Goal: Find contact information: Find contact information

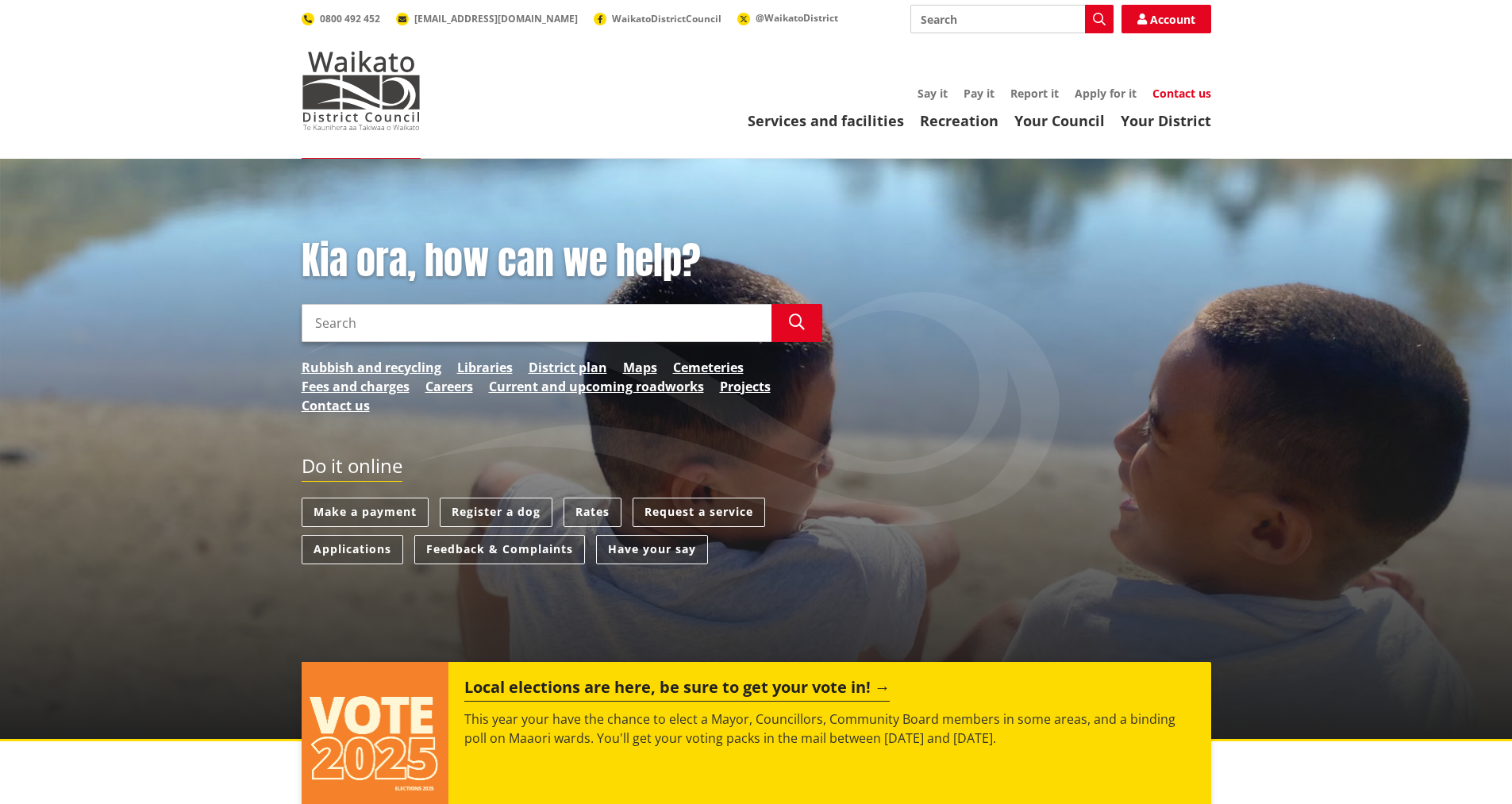
click at [1161, 95] on link "Contact us" at bounding box center [1182, 93] width 59 height 15
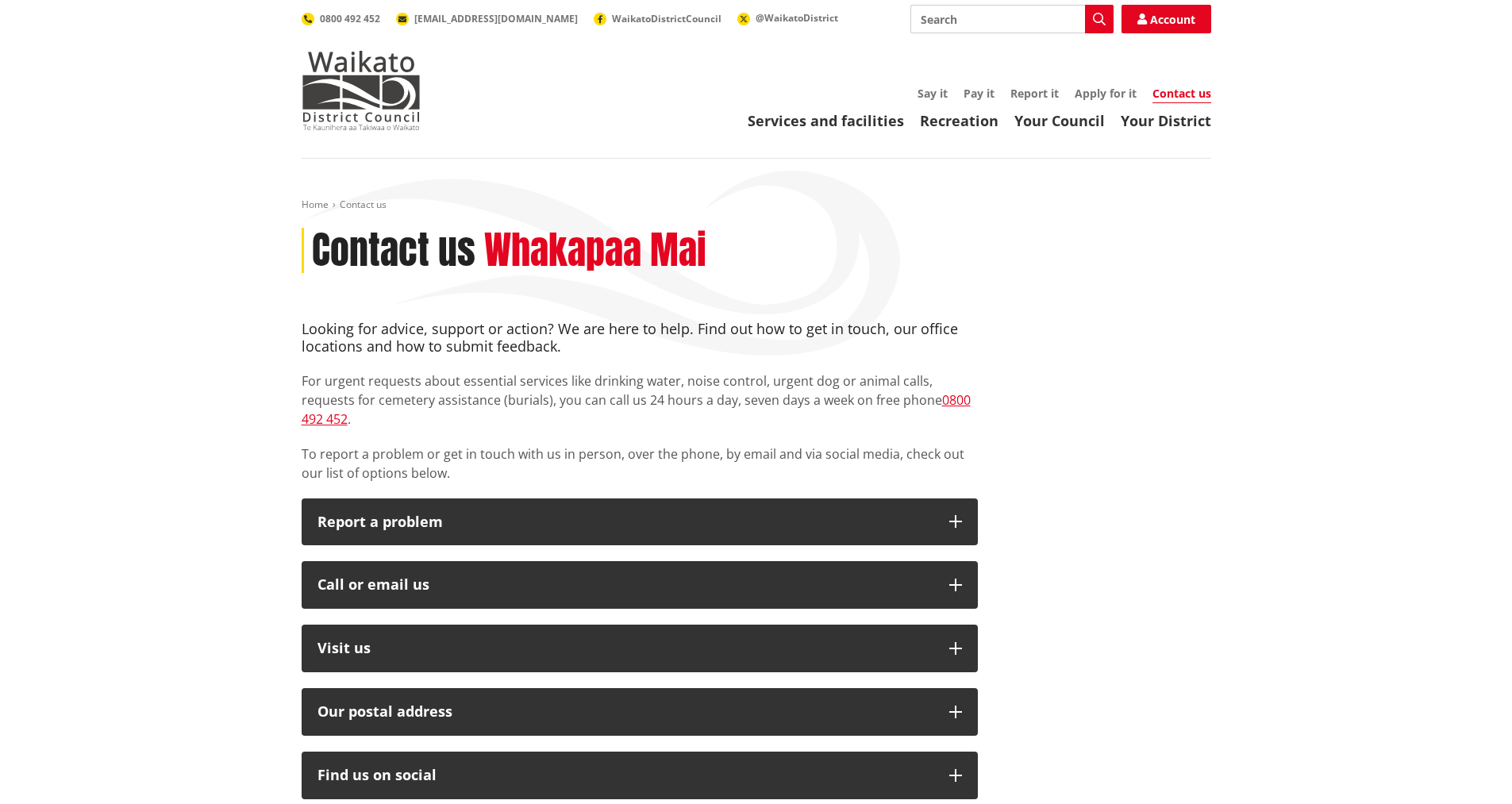
scroll to position [397, 0]
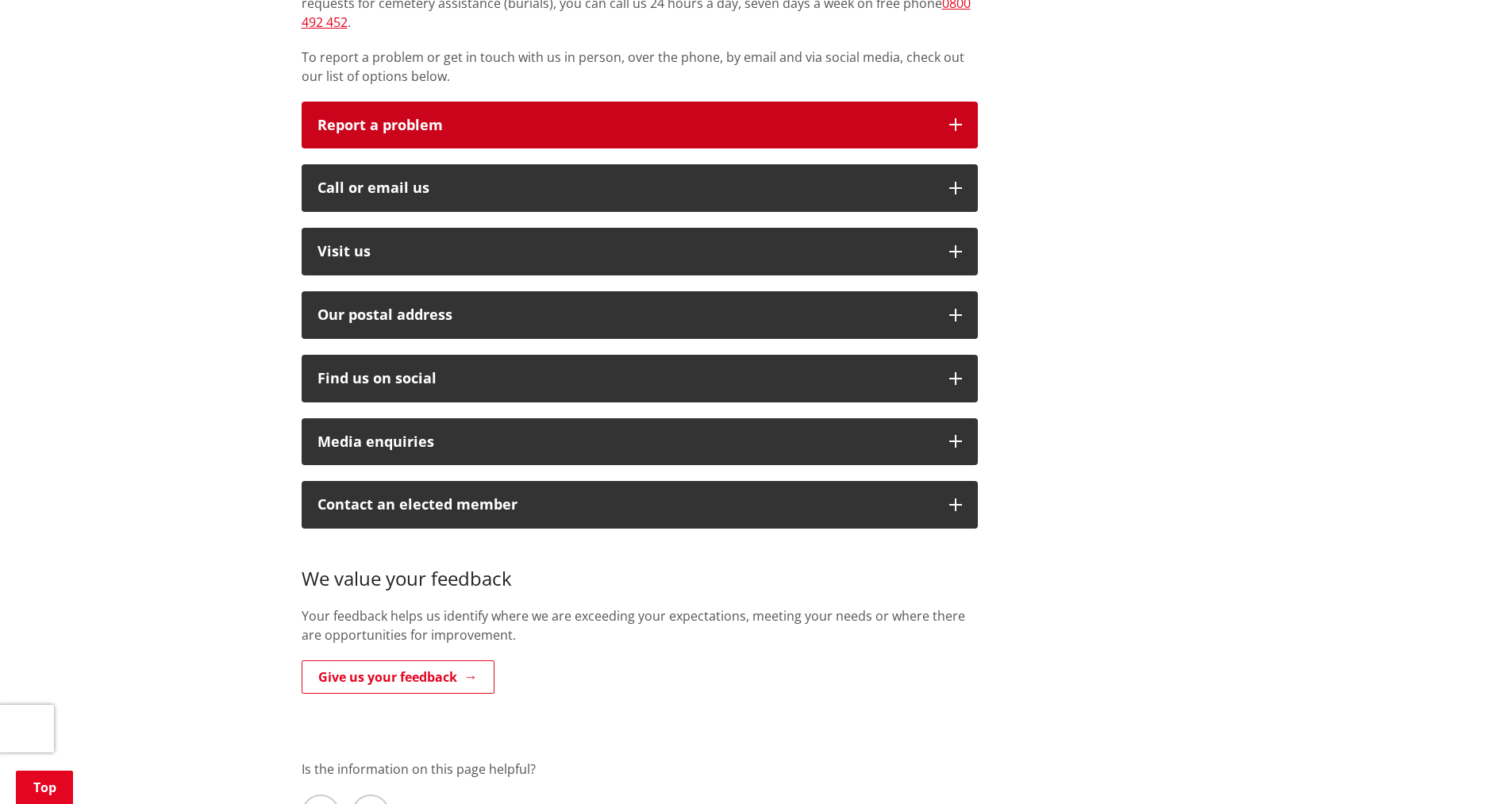
click at [842, 118] on p "Report a problem" at bounding box center [625, 125] width 616 height 16
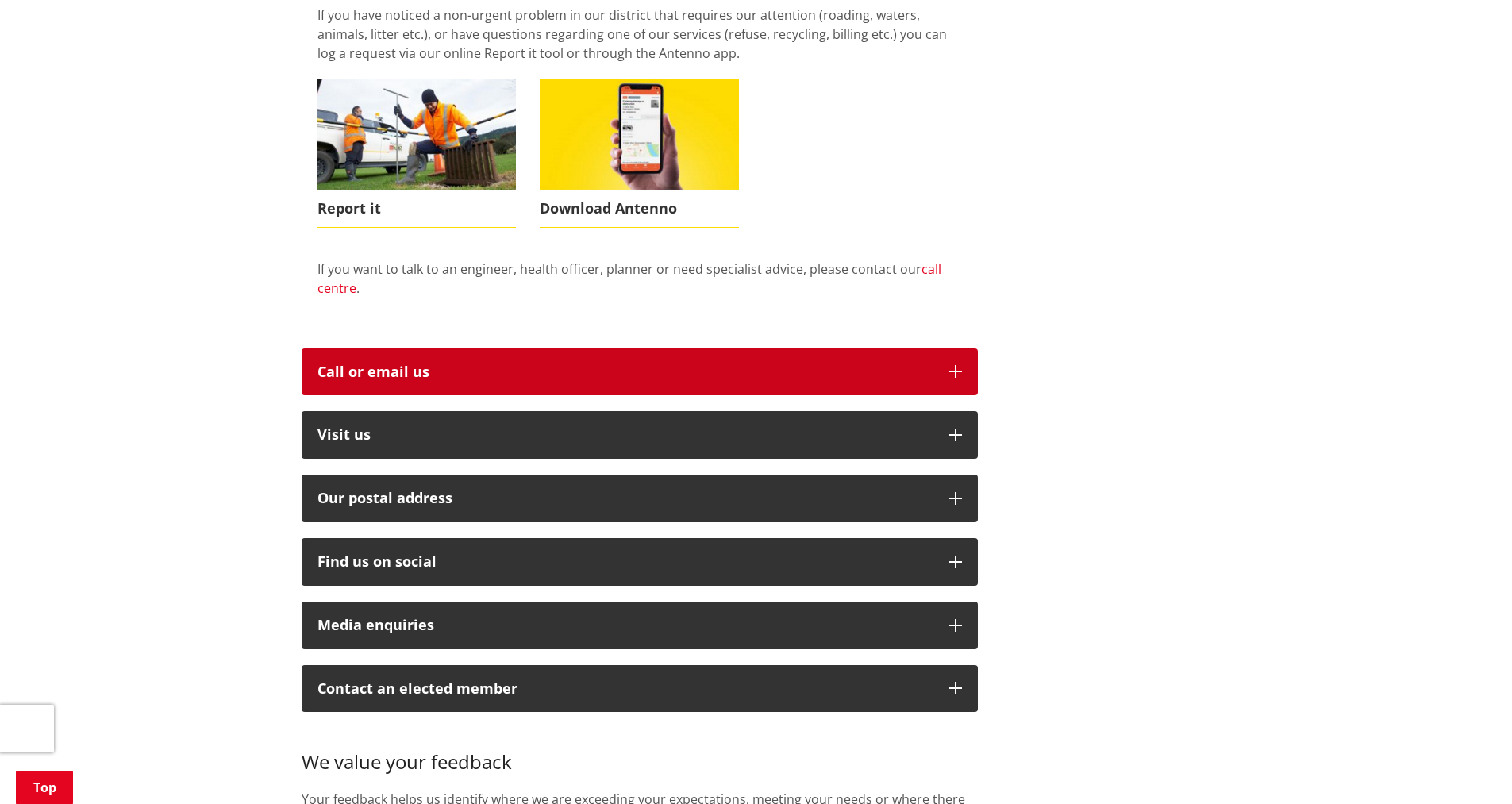
click at [504, 365] on div "Call or email us" at bounding box center [625, 373] width 616 height 16
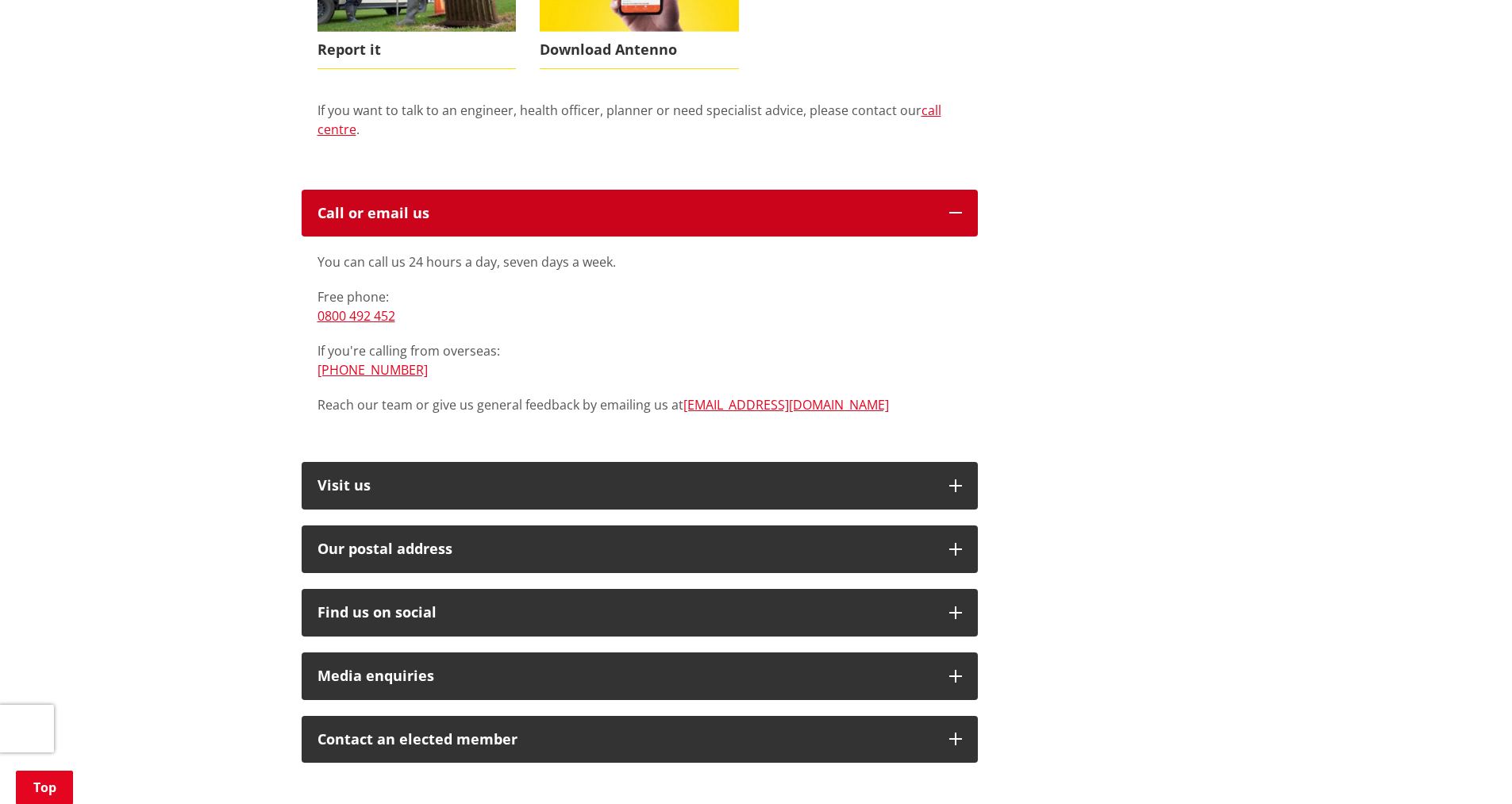
scroll to position [794, 0]
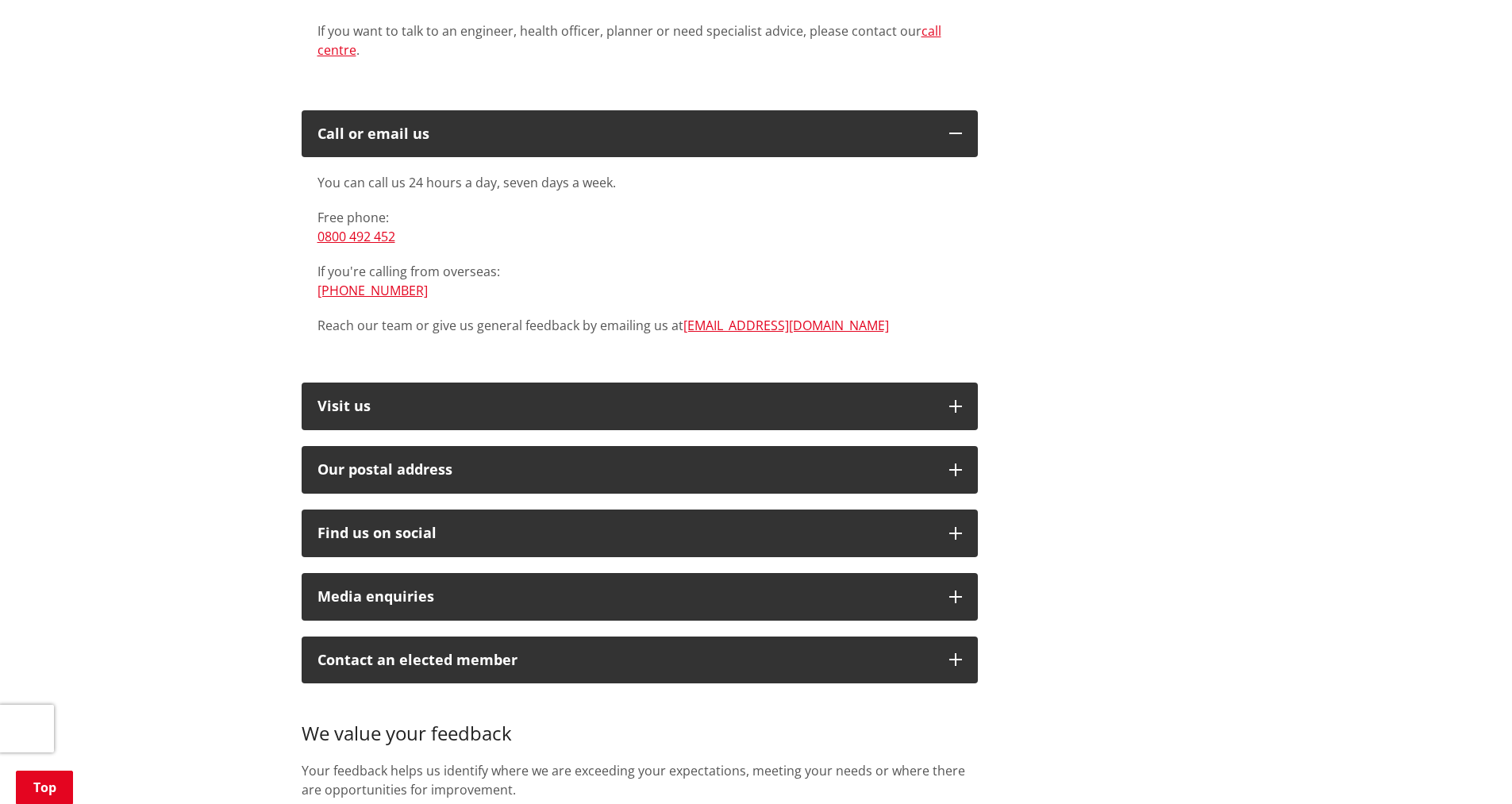
click at [519, 334] on div "You can call us 24 hours a day, seven days a week. Free phone: 0800 492 452 If …" at bounding box center [639, 262] width 676 height 209
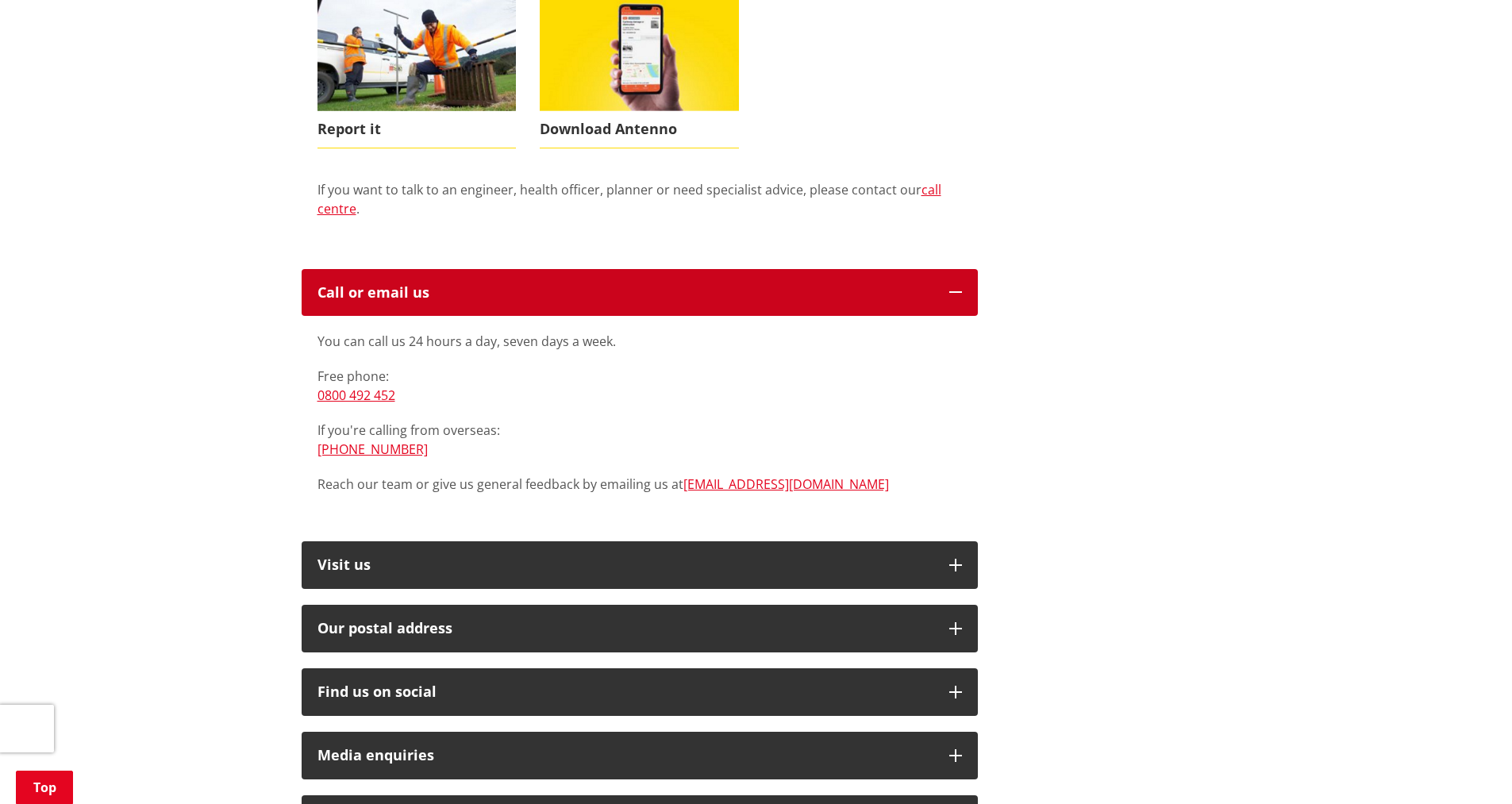
click at [517, 287] on button "Call or email us" at bounding box center [639, 292] width 676 height 48
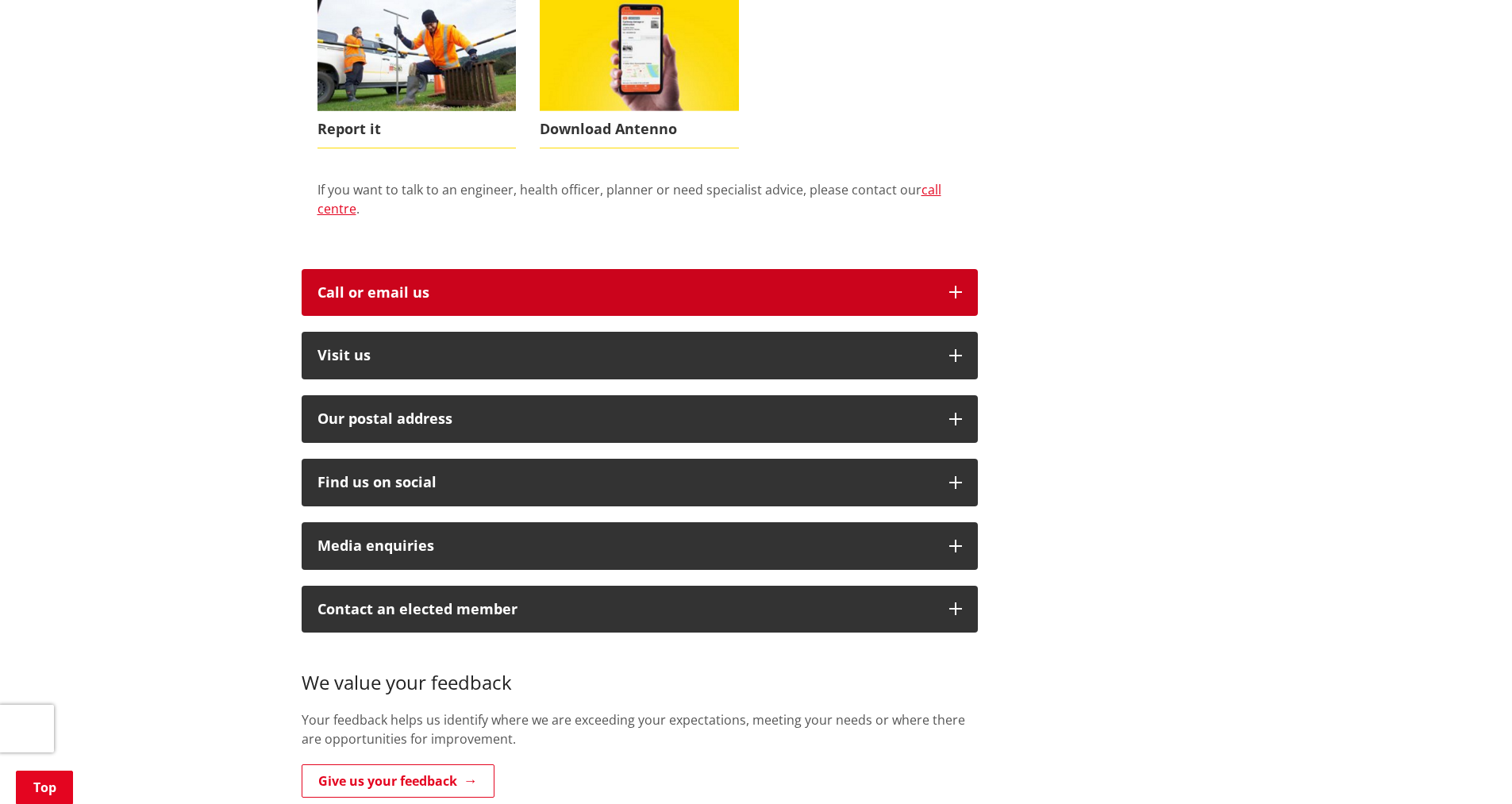
click at [517, 287] on button "Call or email us" at bounding box center [639, 292] width 676 height 48
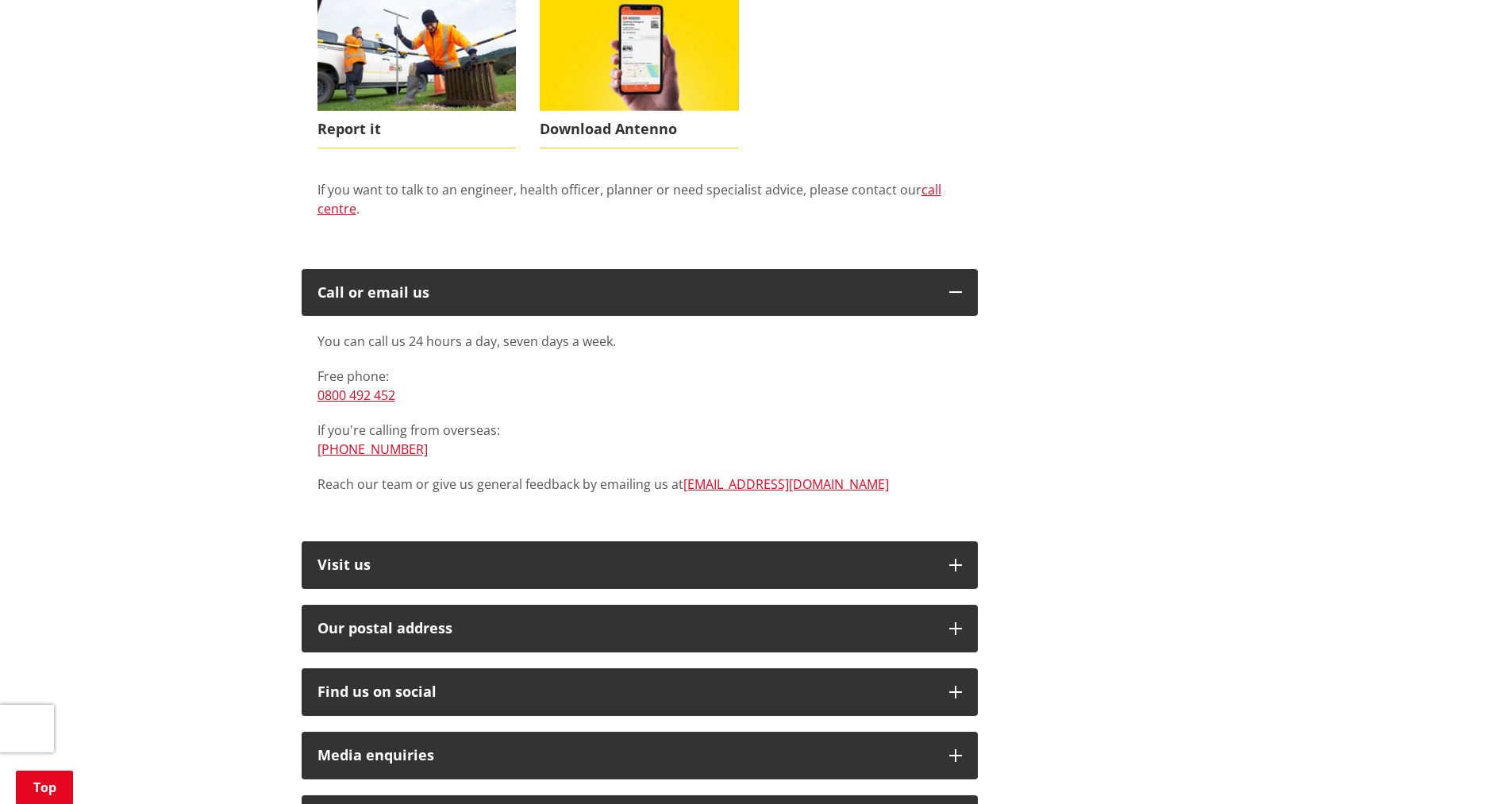
click at [1060, 448] on div "Looking for advice, support or action? We are here to help. Find out how to get…" at bounding box center [756, 355] width 933 height 1340
